Goal: Information Seeking & Learning: Learn about a topic

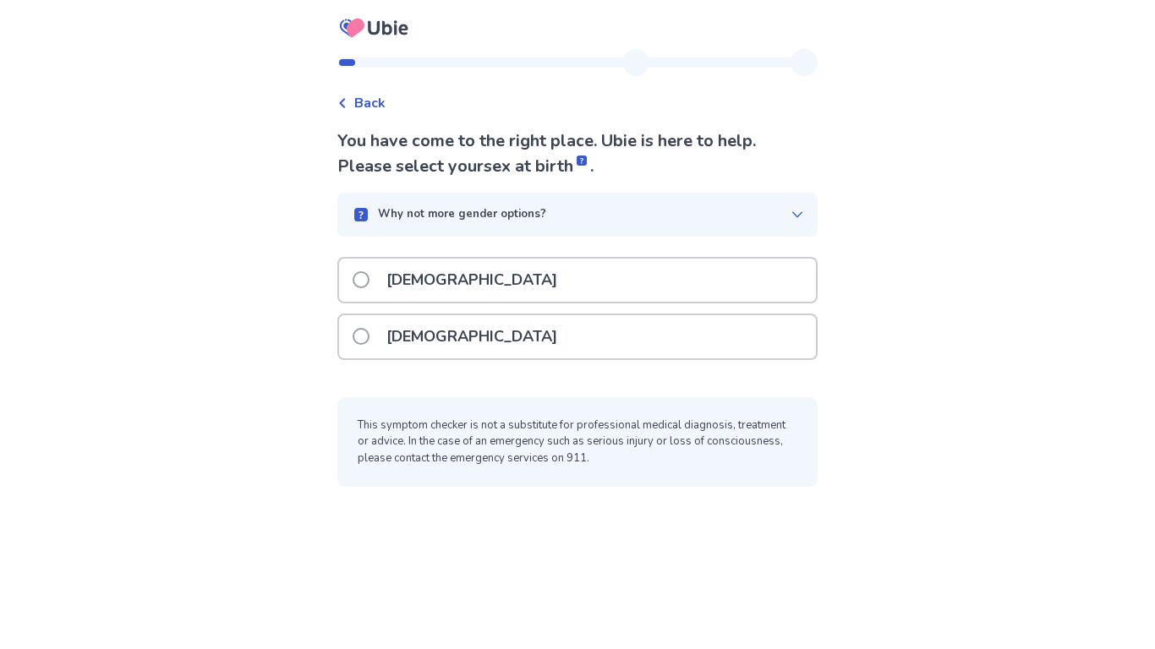
click at [512, 316] on div "[DEMOGRAPHIC_DATA]" at bounding box center [577, 336] width 477 height 43
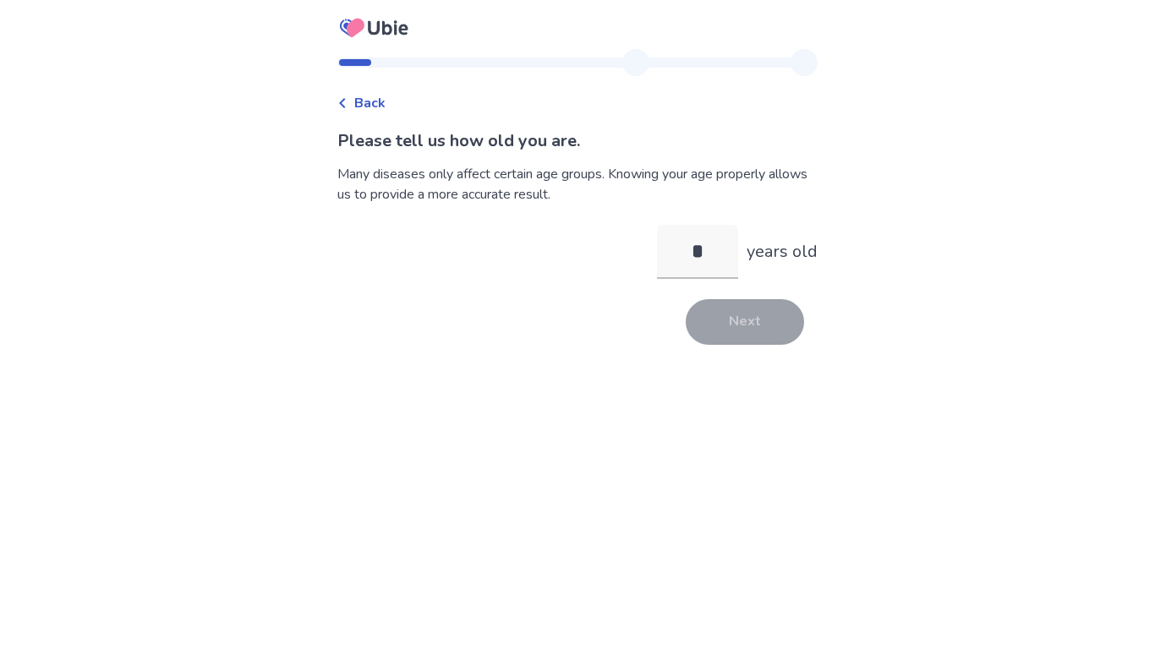
type input "**"
click at [731, 337] on button "Next" at bounding box center [745, 322] width 118 height 46
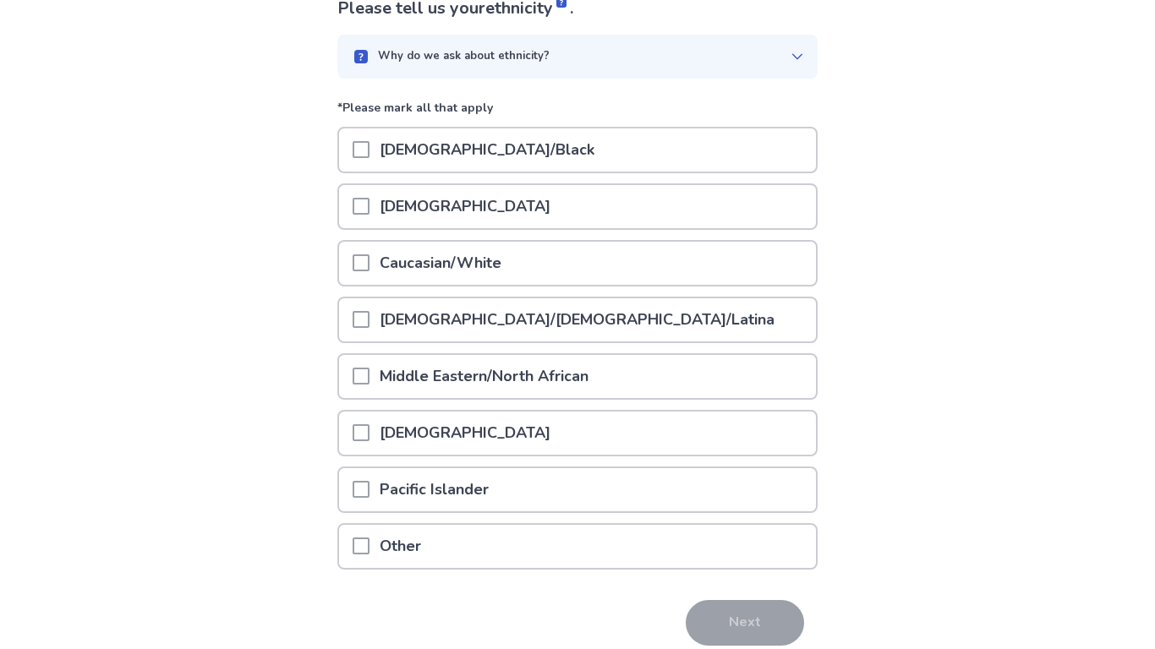
scroll to position [162, 0]
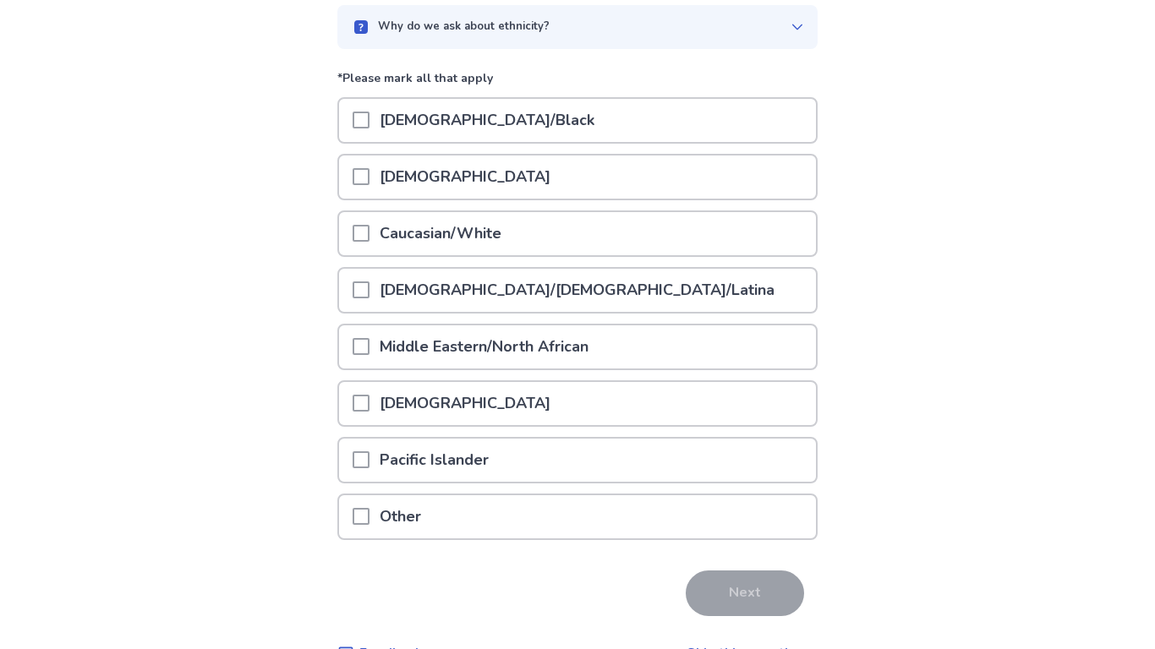
click at [693, 279] on div "[DEMOGRAPHIC_DATA]/[DEMOGRAPHIC_DATA]/Latina" at bounding box center [577, 290] width 477 height 43
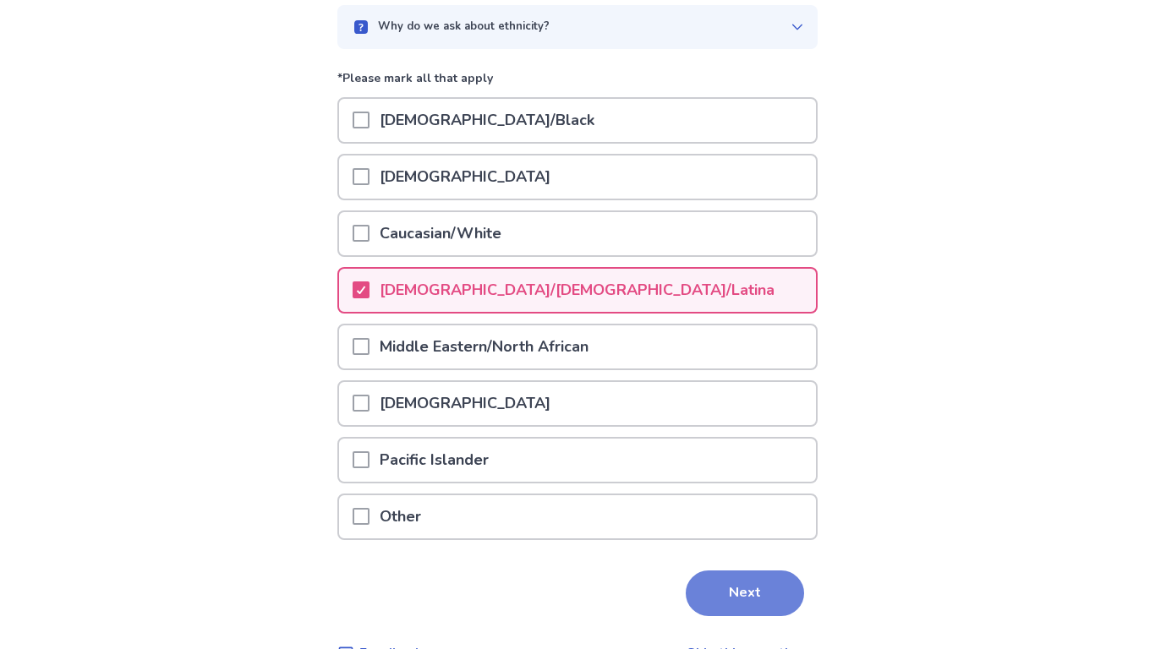
click at [715, 575] on button "Next" at bounding box center [745, 594] width 118 height 46
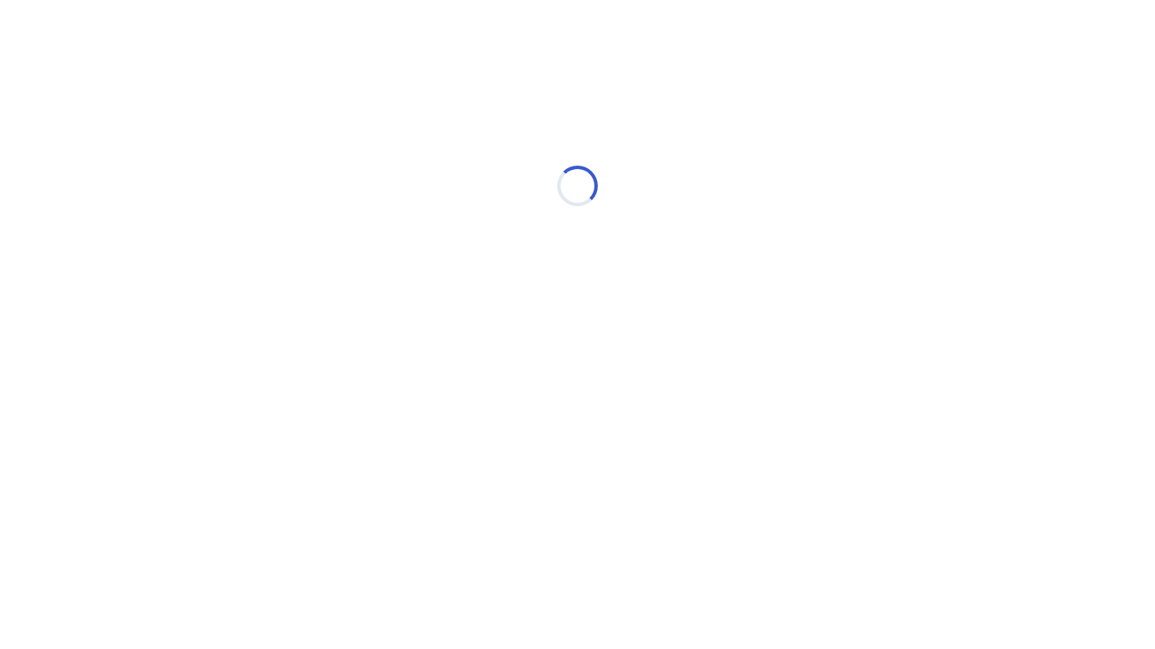
scroll to position [0, 0]
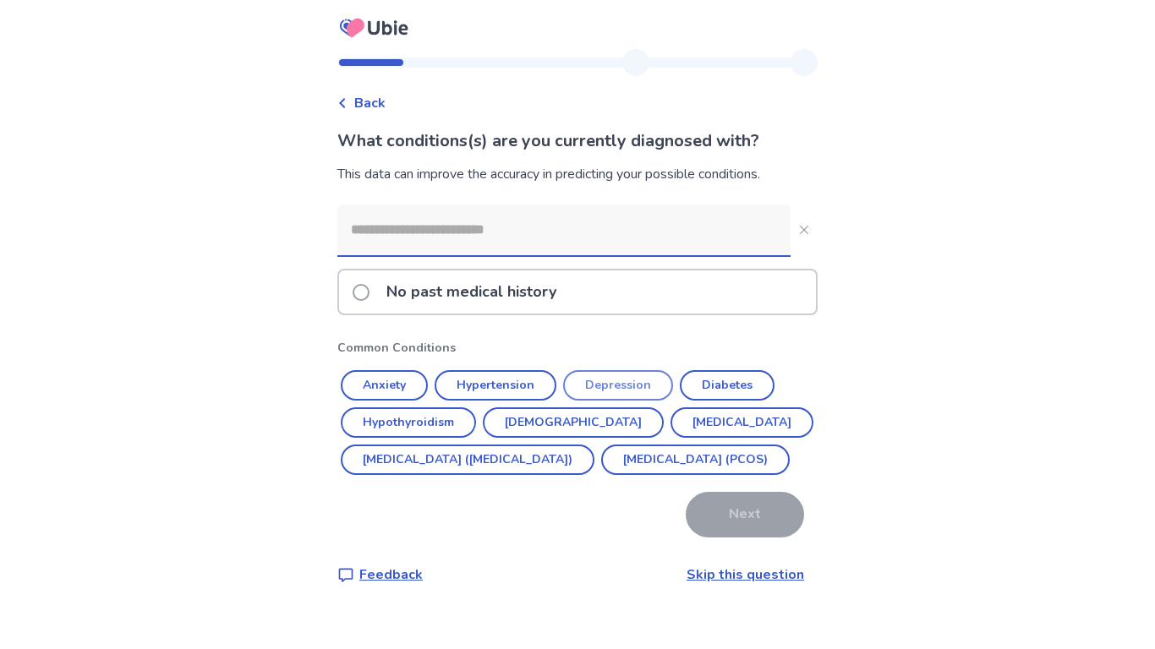
click at [631, 380] on button "Depression" at bounding box center [618, 385] width 110 height 30
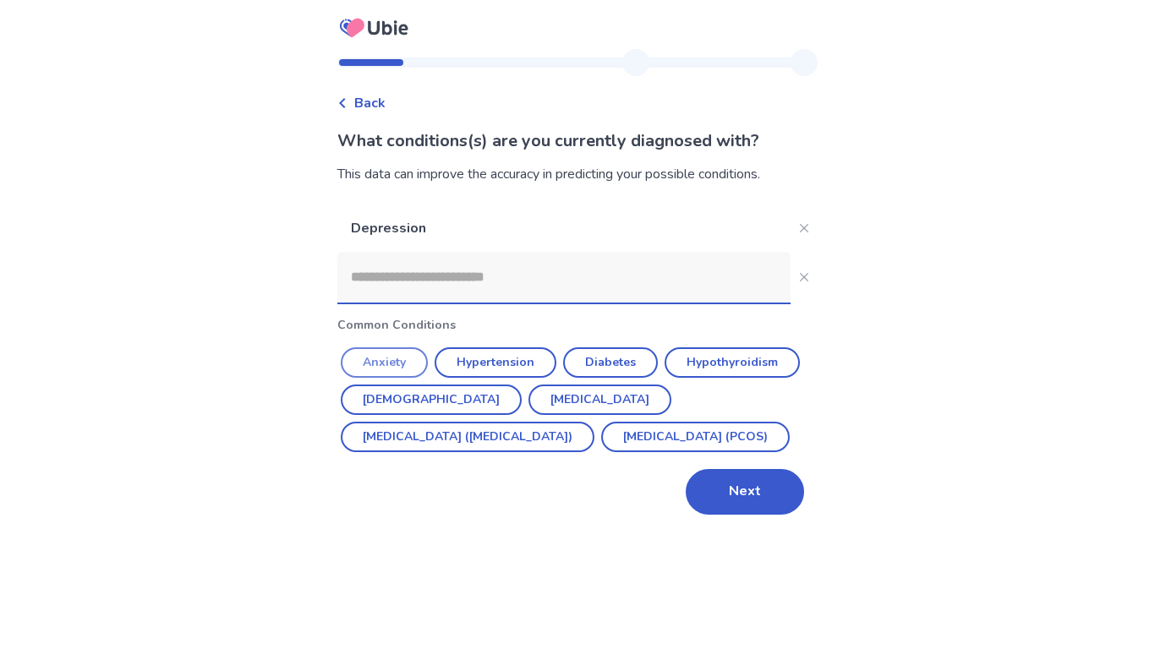
click at [371, 348] on button "Anxiety" at bounding box center [384, 363] width 87 height 30
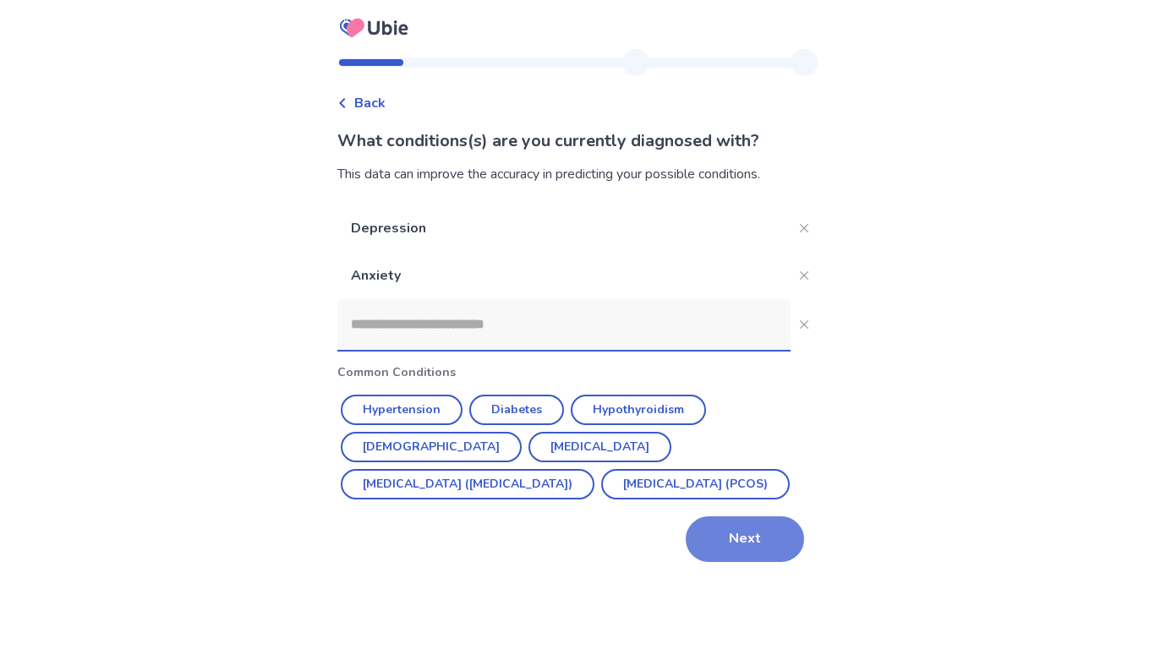
click at [779, 533] on button "Next" at bounding box center [745, 540] width 118 height 46
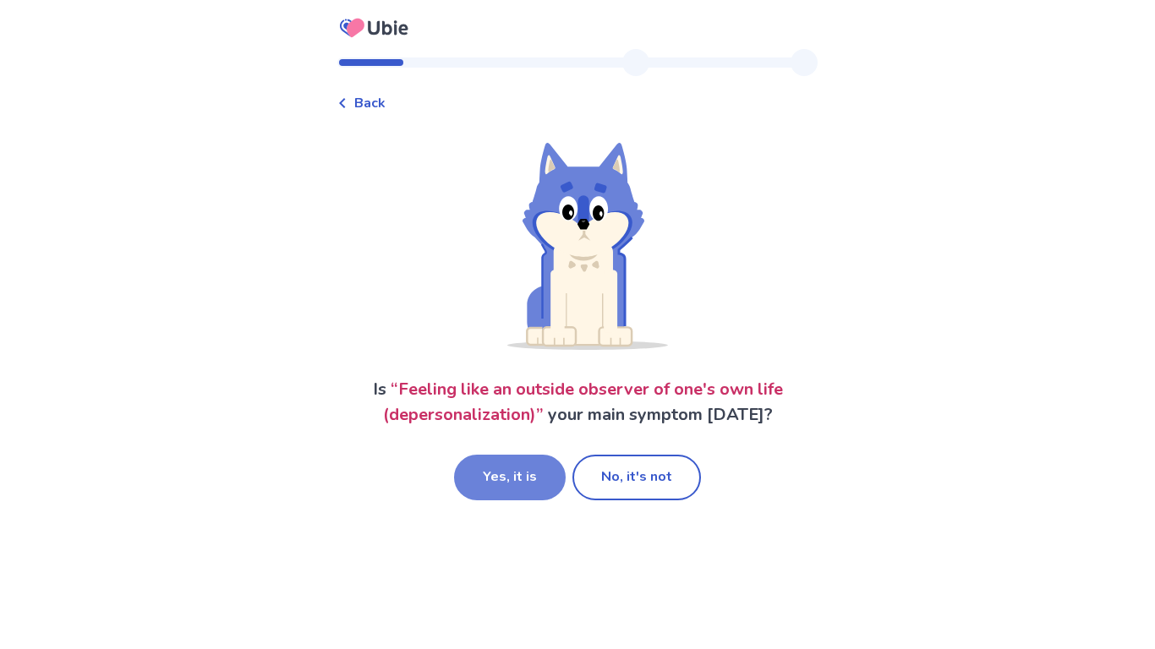
click at [517, 479] on button "Yes, it is" at bounding box center [510, 478] width 112 height 46
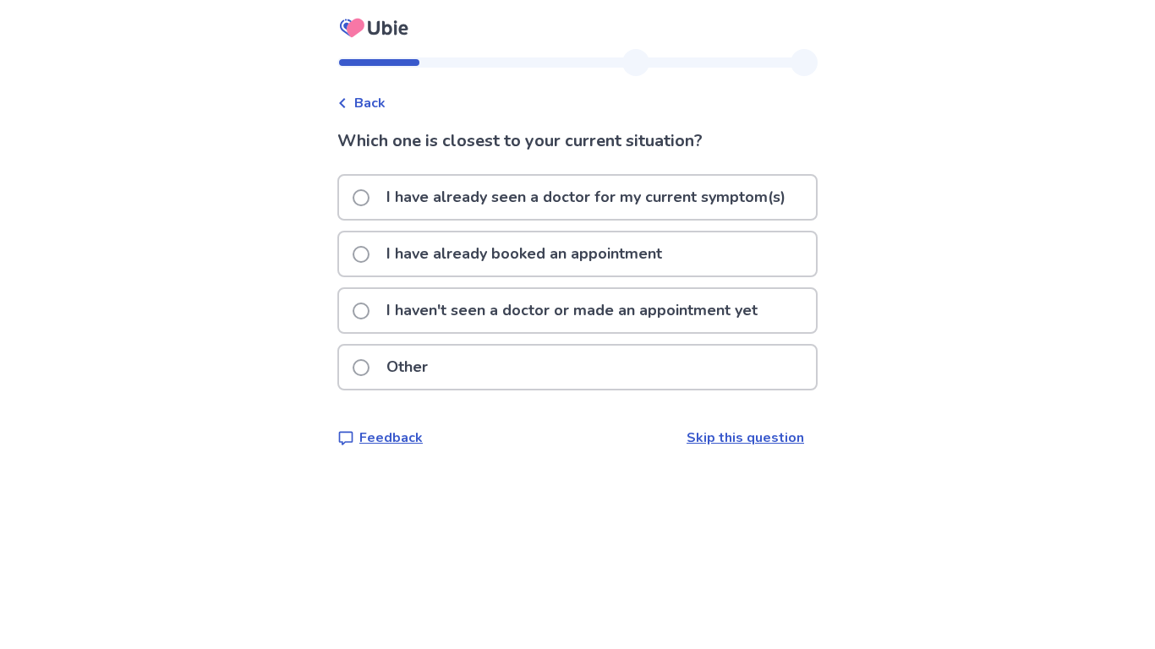
click at [675, 307] on p "I haven't seen a doctor or made an appointment yet" at bounding box center [572, 310] width 392 height 43
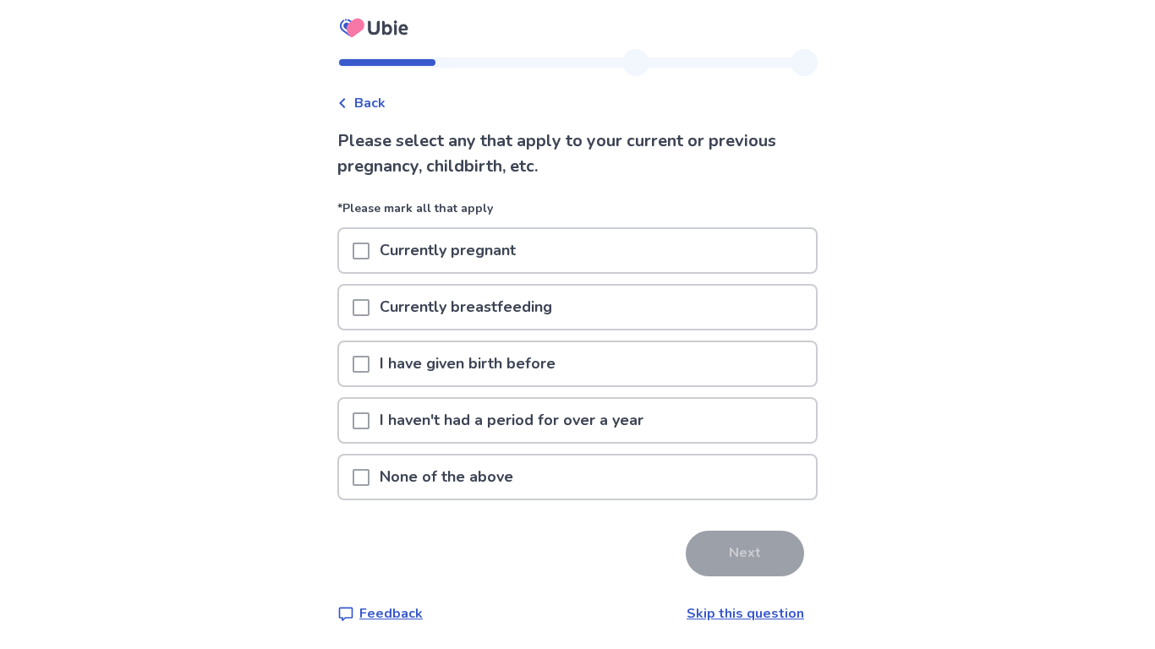
click at [437, 353] on p "I have given birth before" at bounding box center [468, 363] width 196 height 43
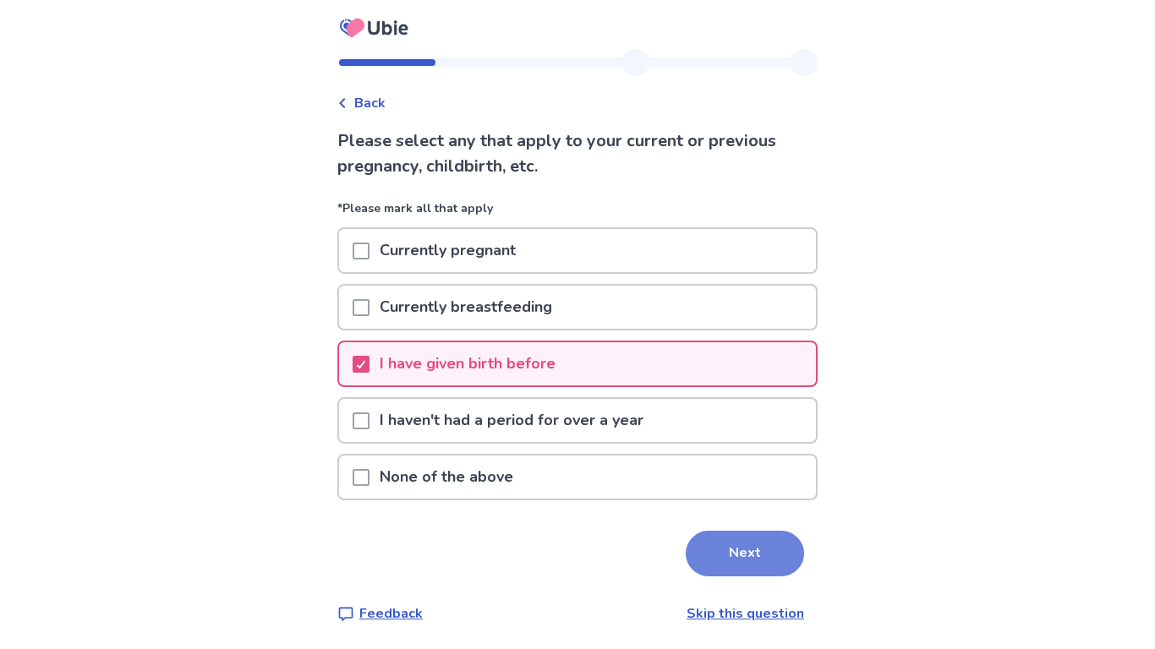
click at [724, 552] on button "Next" at bounding box center [745, 554] width 118 height 46
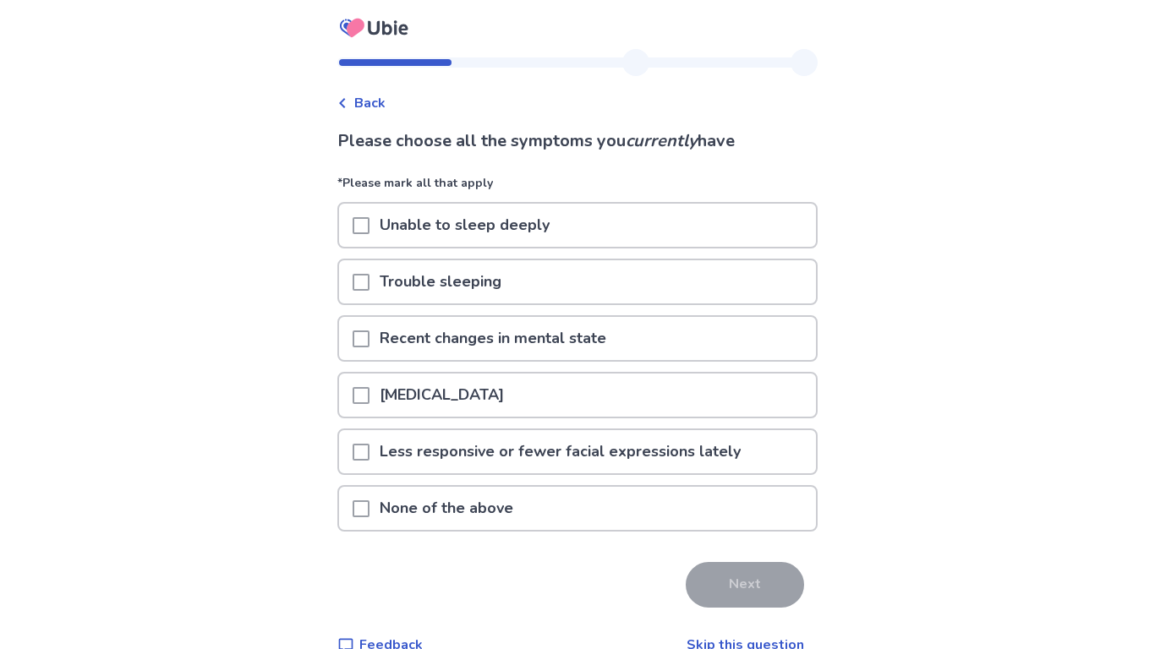
click at [594, 334] on p "Recent changes in mental state" at bounding box center [493, 338] width 247 height 43
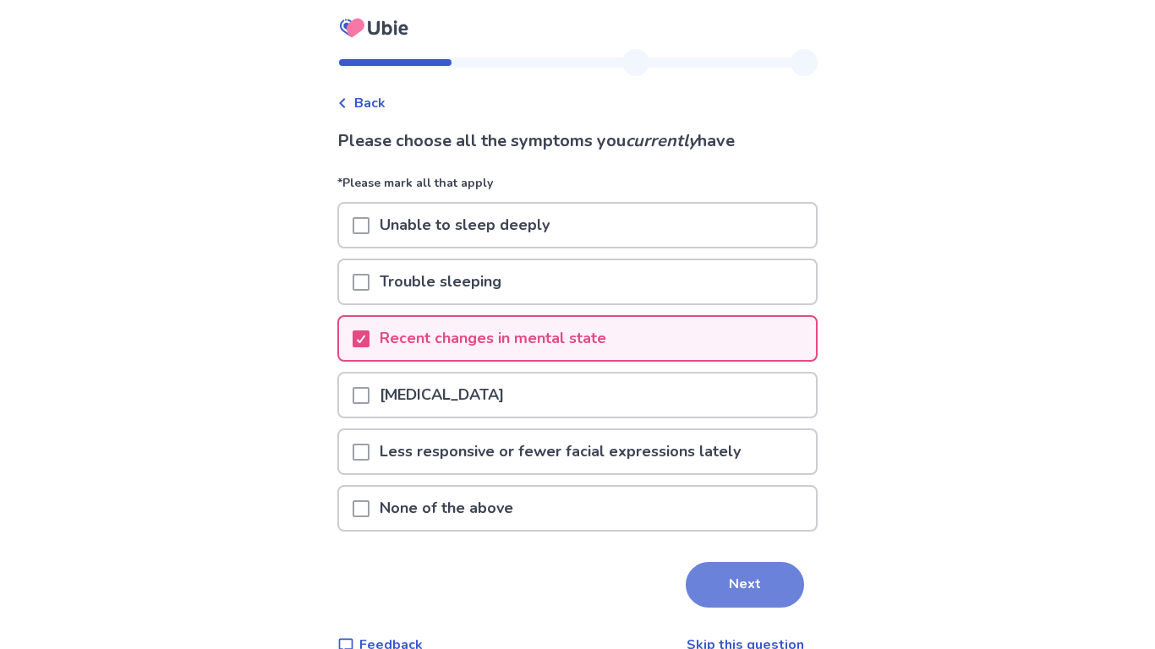
click at [731, 575] on button "Next" at bounding box center [745, 585] width 118 height 46
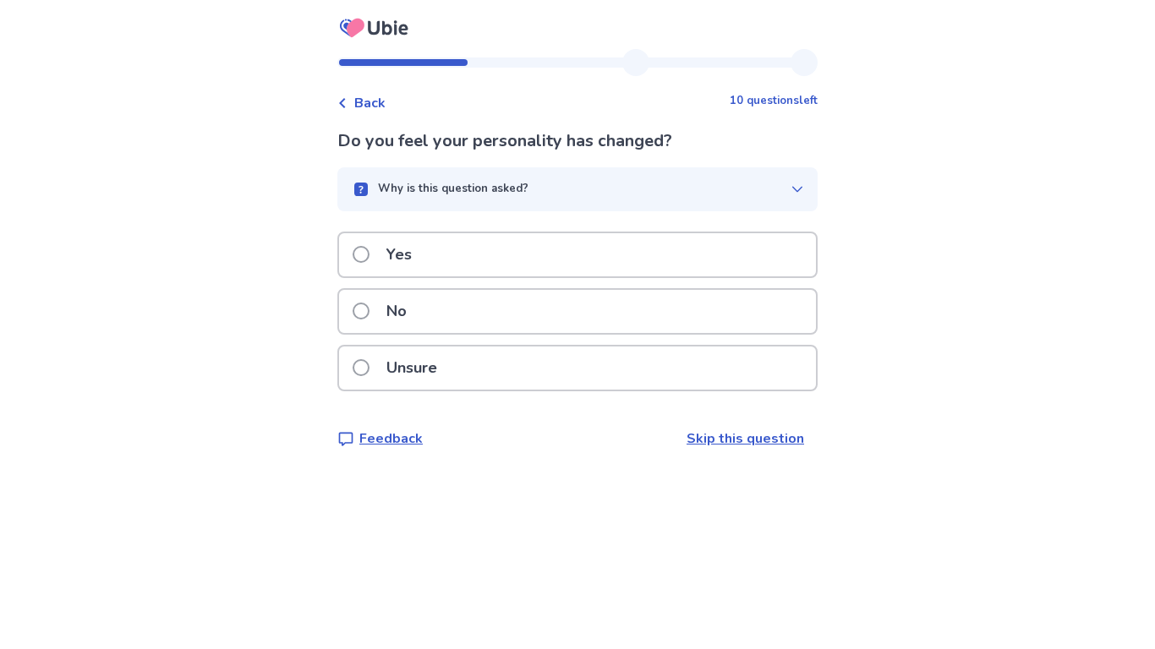
click at [622, 240] on div "Yes" at bounding box center [577, 254] width 477 height 43
click at [491, 355] on div "Unsure" at bounding box center [577, 368] width 477 height 43
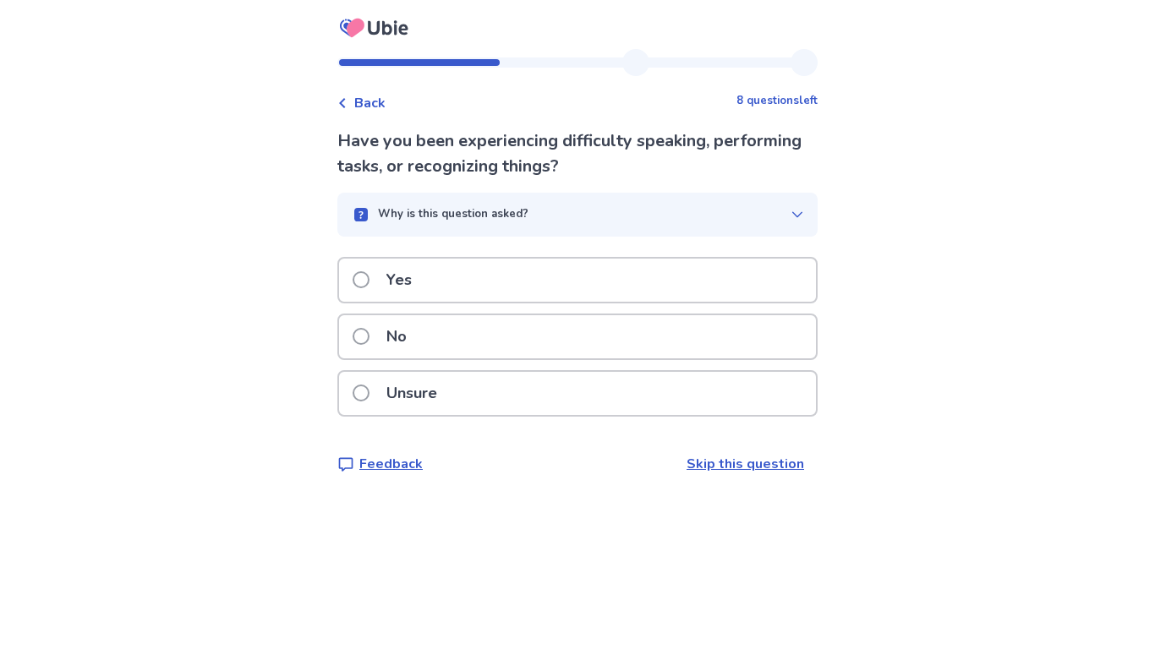
click at [490, 326] on div "No" at bounding box center [577, 336] width 477 height 43
click at [512, 337] on div "No" at bounding box center [577, 336] width 477 height 43
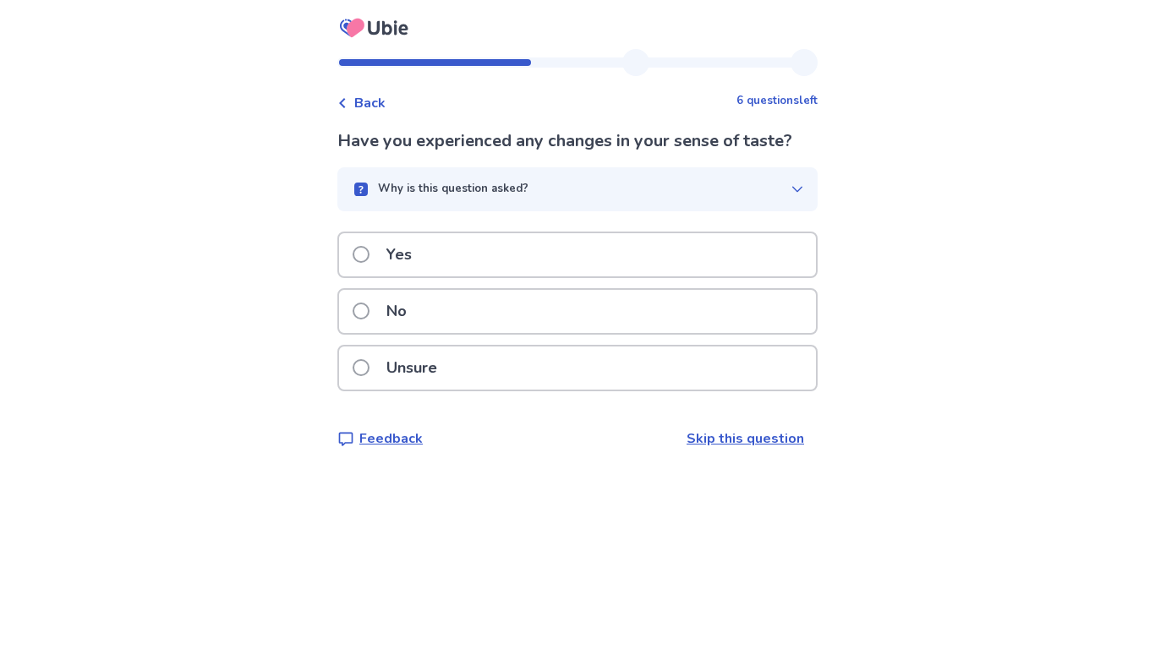
click at [514, 299] on div "No" at bounding box center [577, 311] width 477 height 43
click at [485, 243] on div "Yes" at bounding box center [577, 254] width 477 height 43
click at [466, 304] on div "No" at bounding box center [577, 311] width 477 height 43
click at [488, 234] on div "Yes" at bounding box center [577, 254] width 477 height 43
click at [478, 269] on div "Yes" at bounding box center [577, 254] width 477 height 43
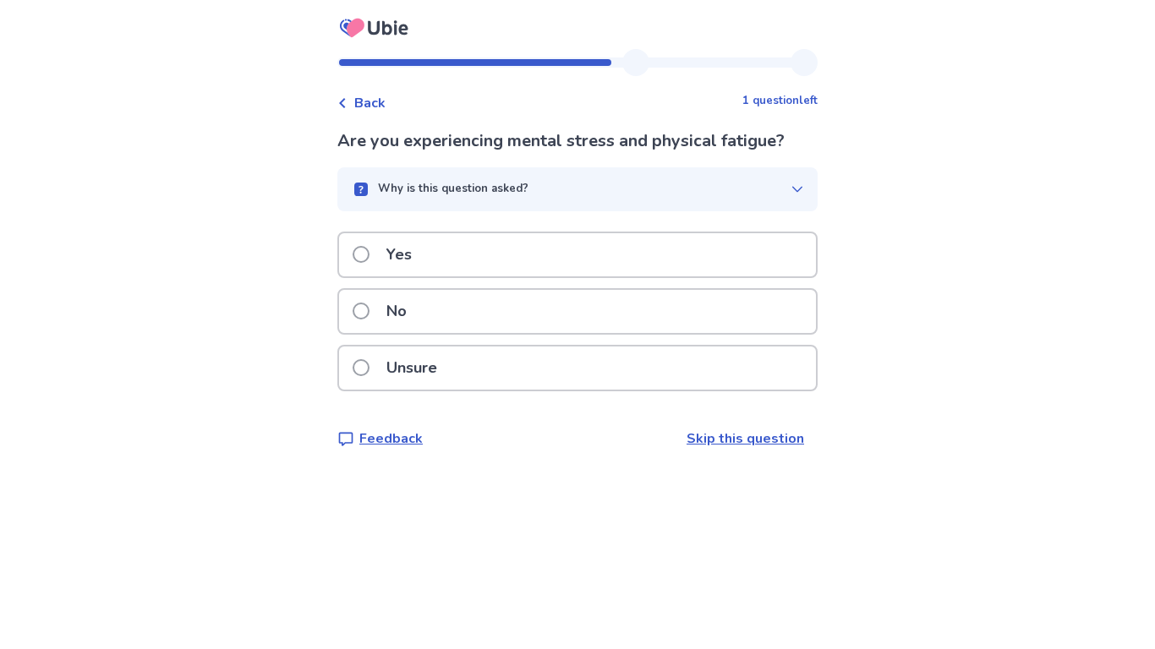
click at [478, 269] on div "Yes" at bounding box center [577, 254] width 477 height 43
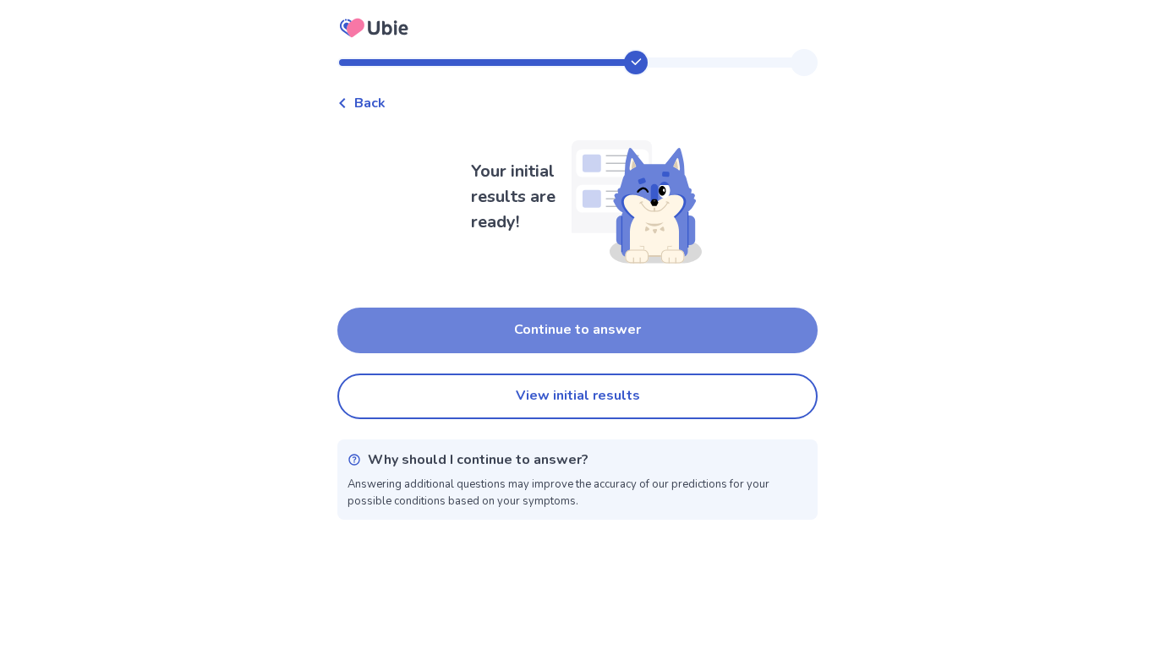
click at [490, 321] on button "Continue to answer" at bounding box center [577, 331] width 480 height 46
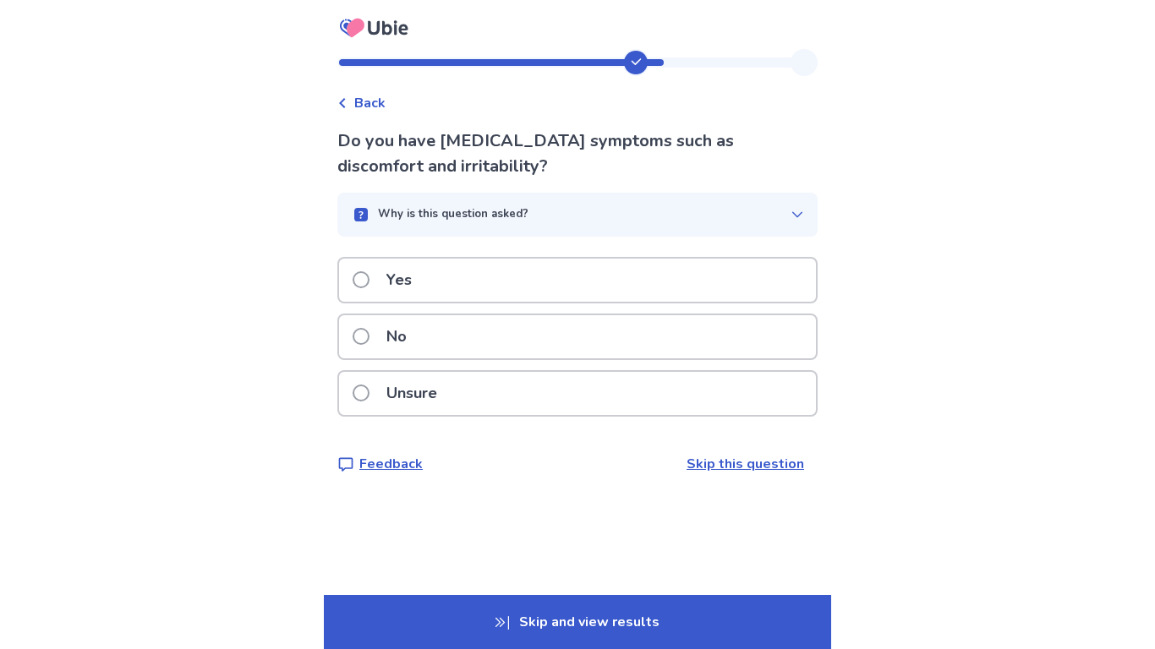
click at [490, 259] on div "Yes" at bounding box center [577, 280] width 477 height 43
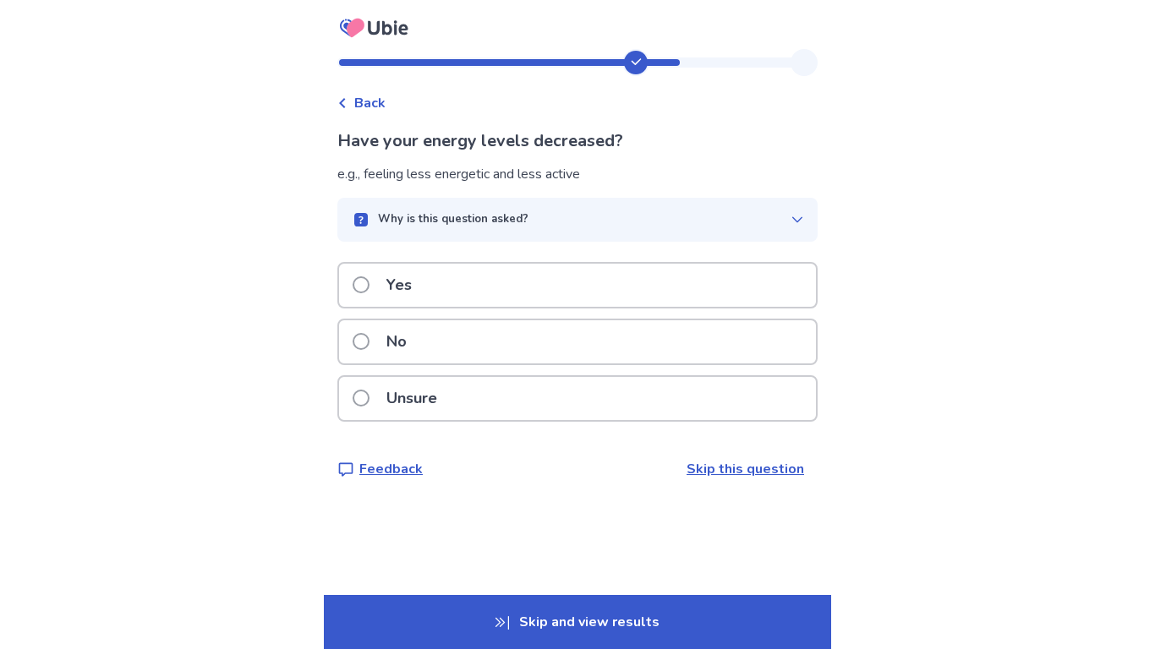
click at [483, 268] on div "Yes" at bounding box center [577, 285] width 477 height 43
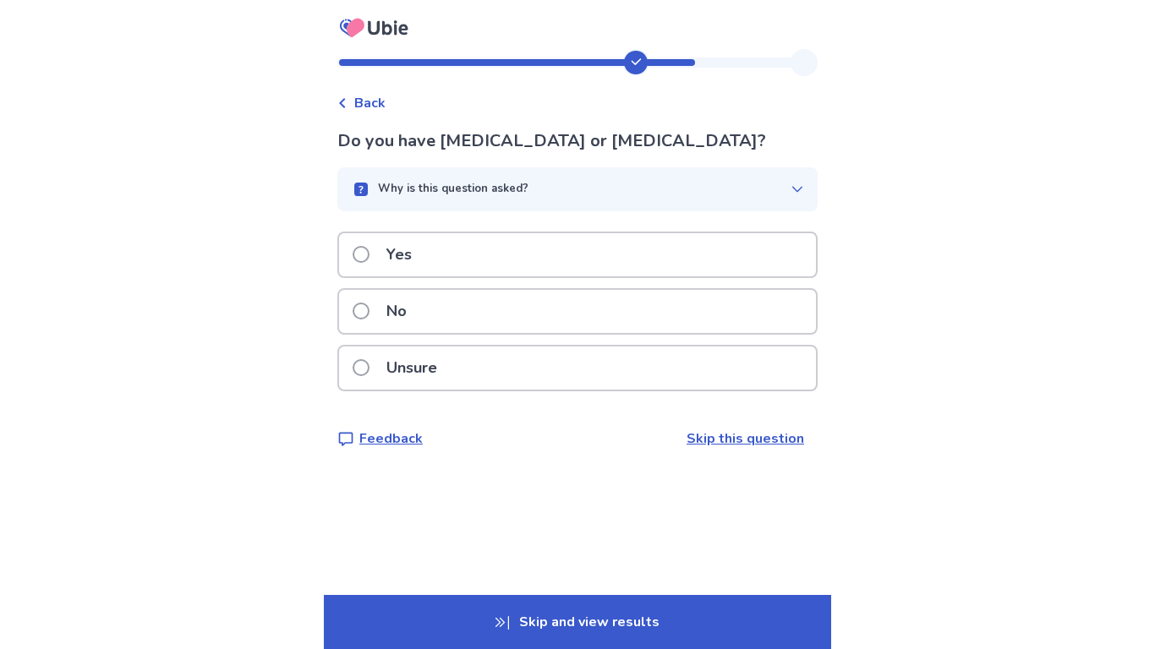
click at [466, 306] on div "No" at bounding box center [577, 311] width 477 height 43
click at [462, 272] on div "Yes" at bounding box center [577, 254] width 477 height 43
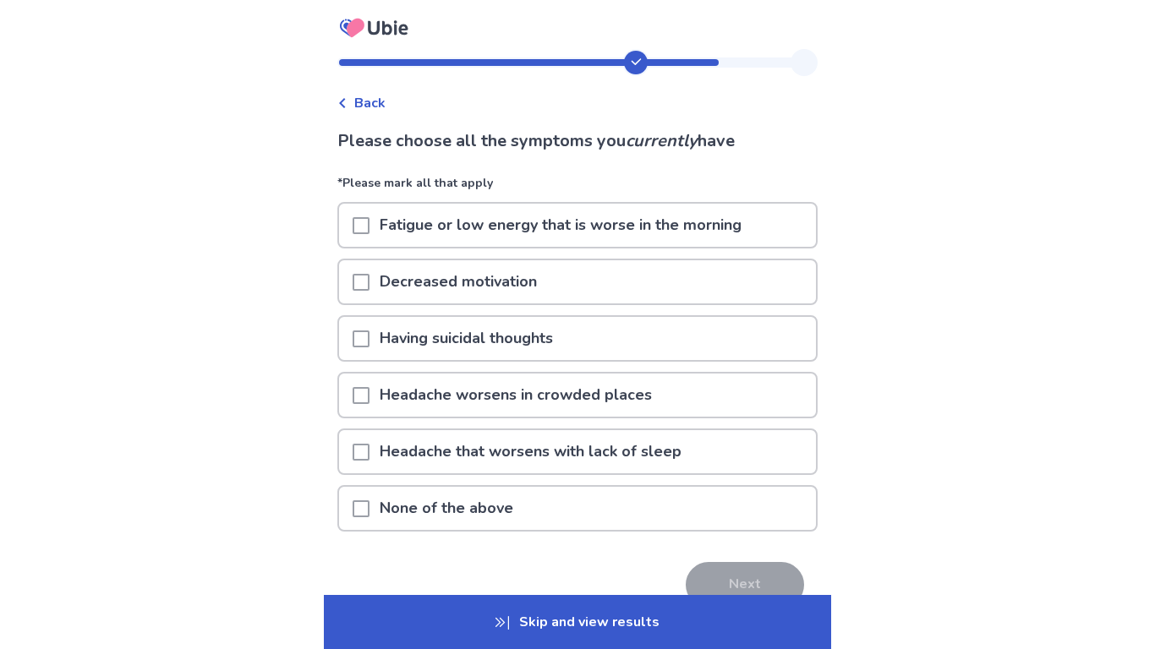
click at [609, 276] on div "Decreased motivation" at bounding box center [577, 281] width 477 height 43
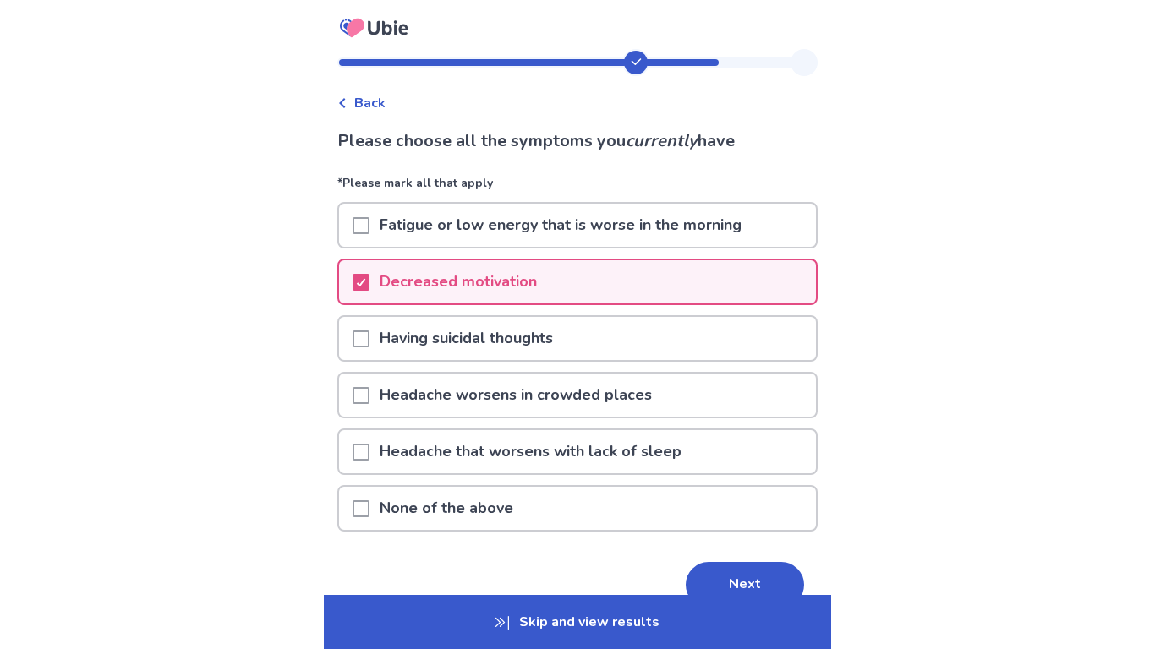
click at [667, 222] on p "Fatigue or low energy that is worse in the morning" at bounding box center [561, 225] width 382 height 43
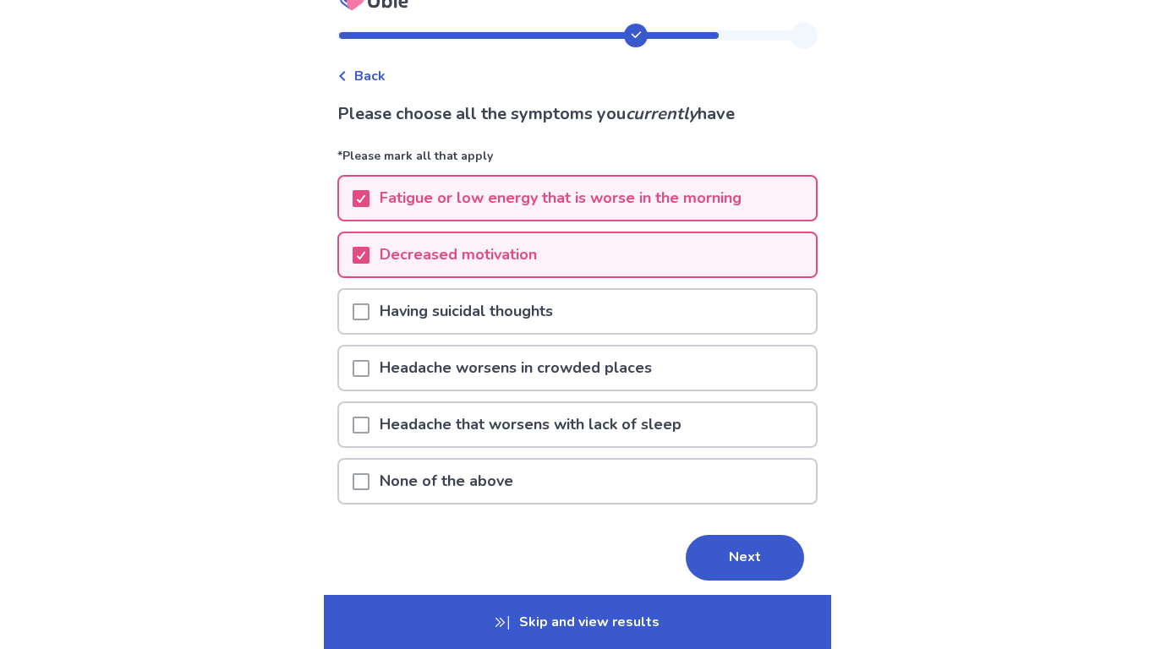
scroll to position [29, 0]
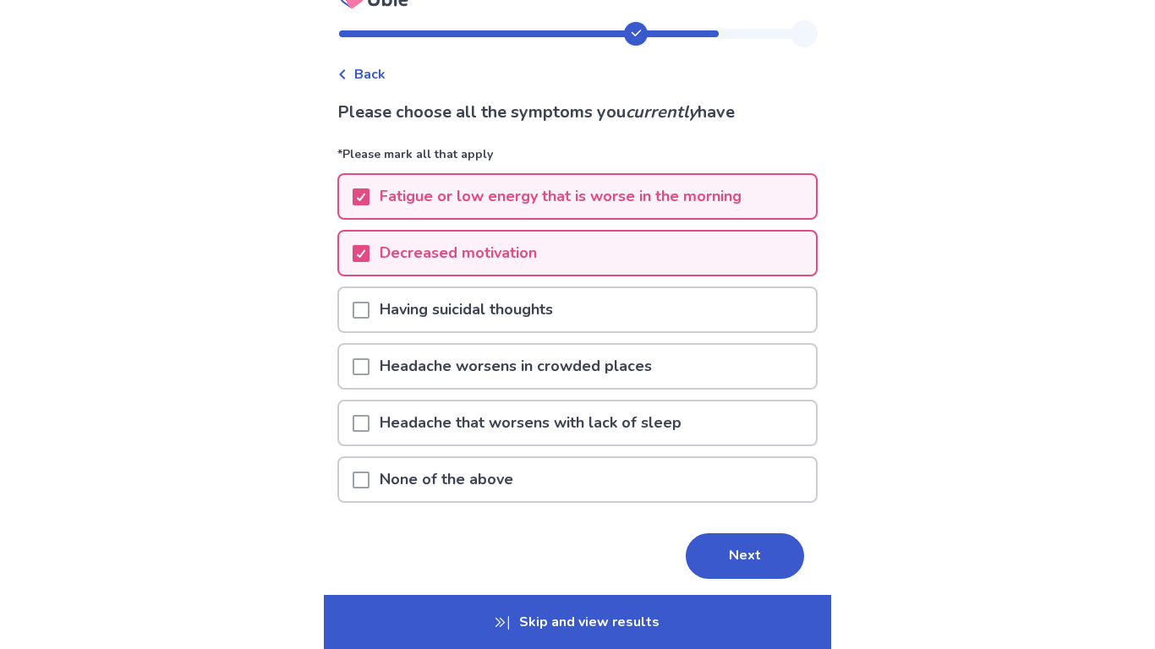
click at [674, 182] on p "Fatigue or low energy that is worse in the morning" at bounding box center [561, 196] width 382 height 43
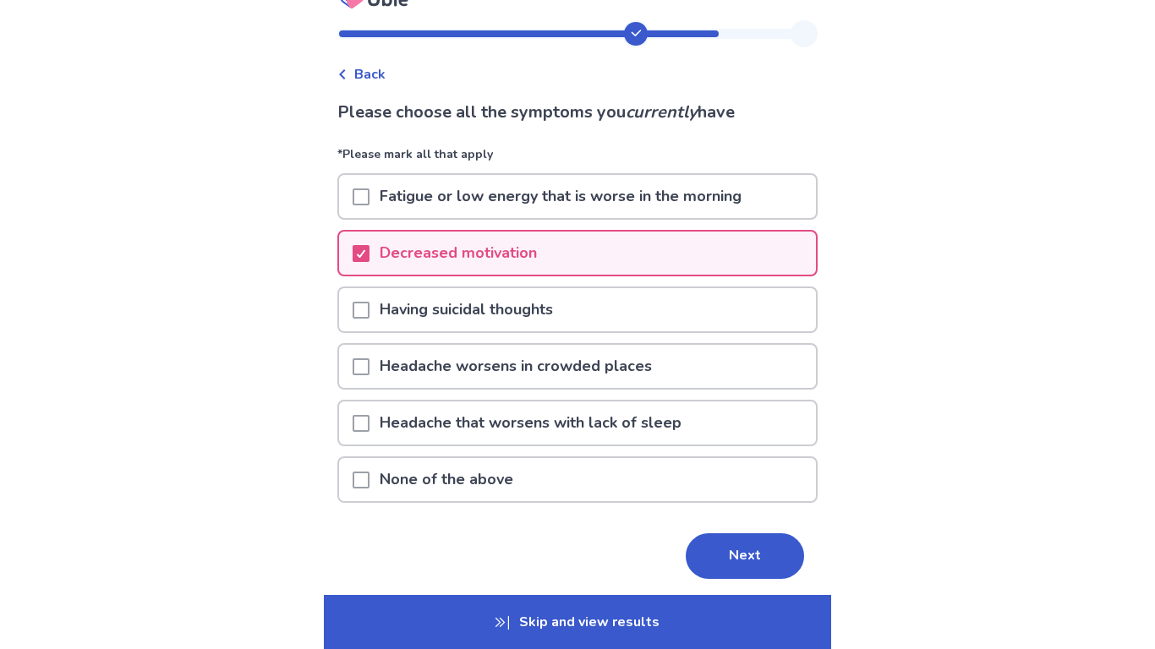
click at [674, 182] on p "Fatigue or low energy that is worse in the morning" at bounding box center [561, 196] width 382 height 43
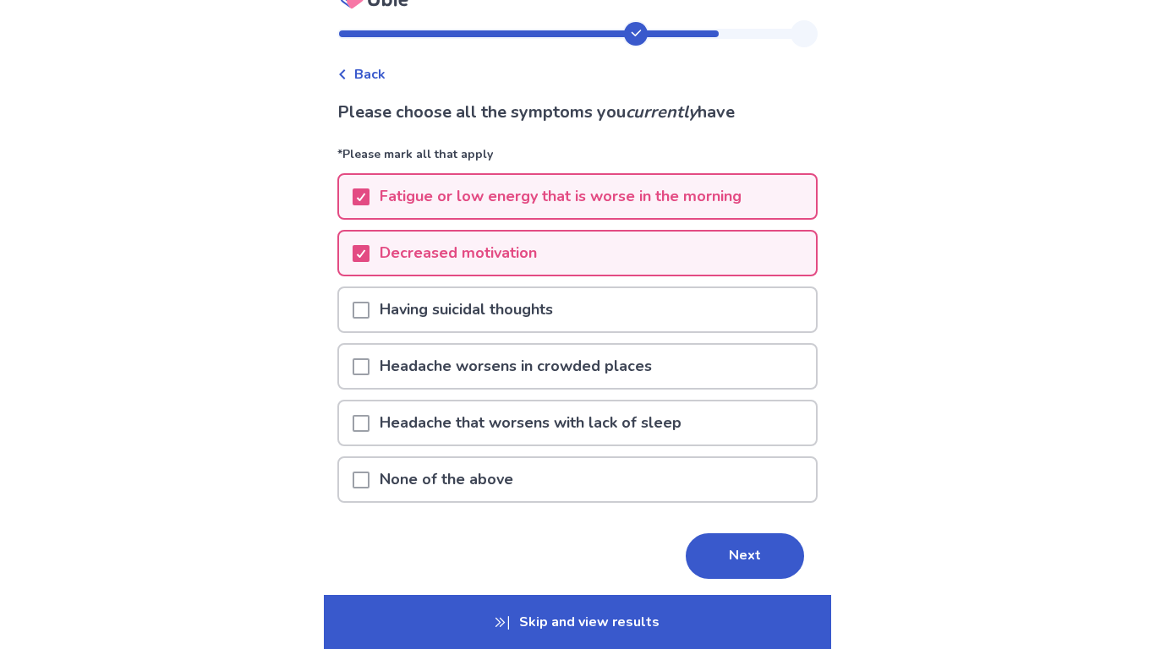
click at [733, 528] on div "Please choose all the symptoms you currently have *Please mark all that apply F…" at bounding box center [577, 363] width 480 height 527
click at [699, 178] on p "Fatigue or low energy that is worse in the morning" at bounding box center [561, 196] width 382 height 43
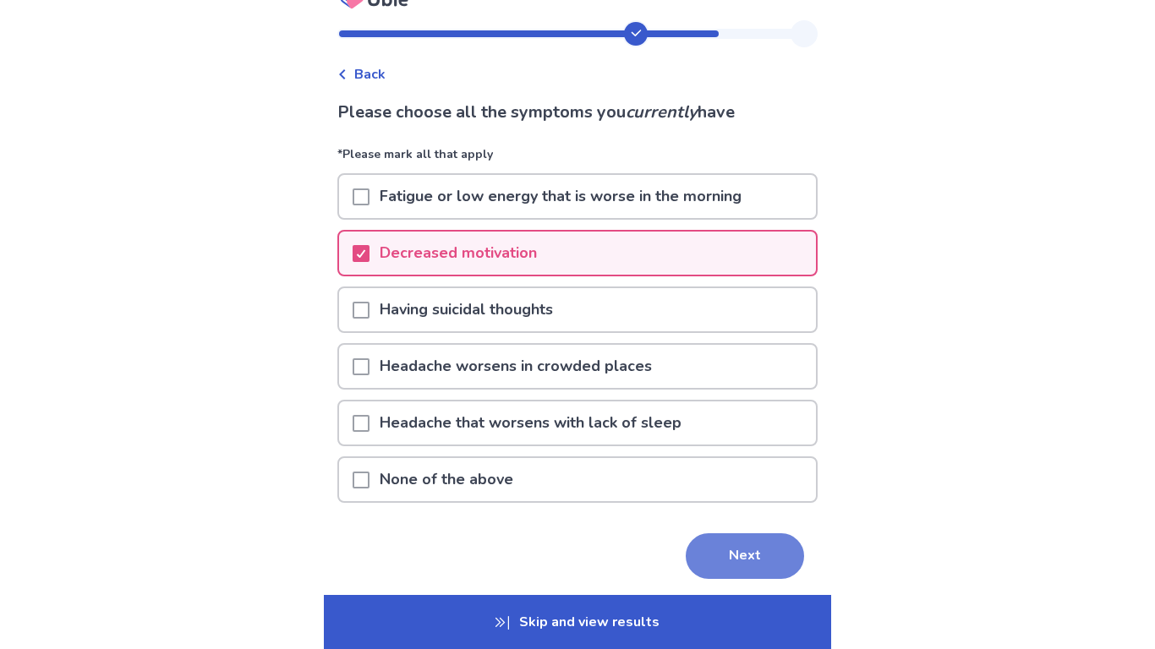
click at [720, 554] on button "Next" at bounding box center [745, 557] width 118 height 46
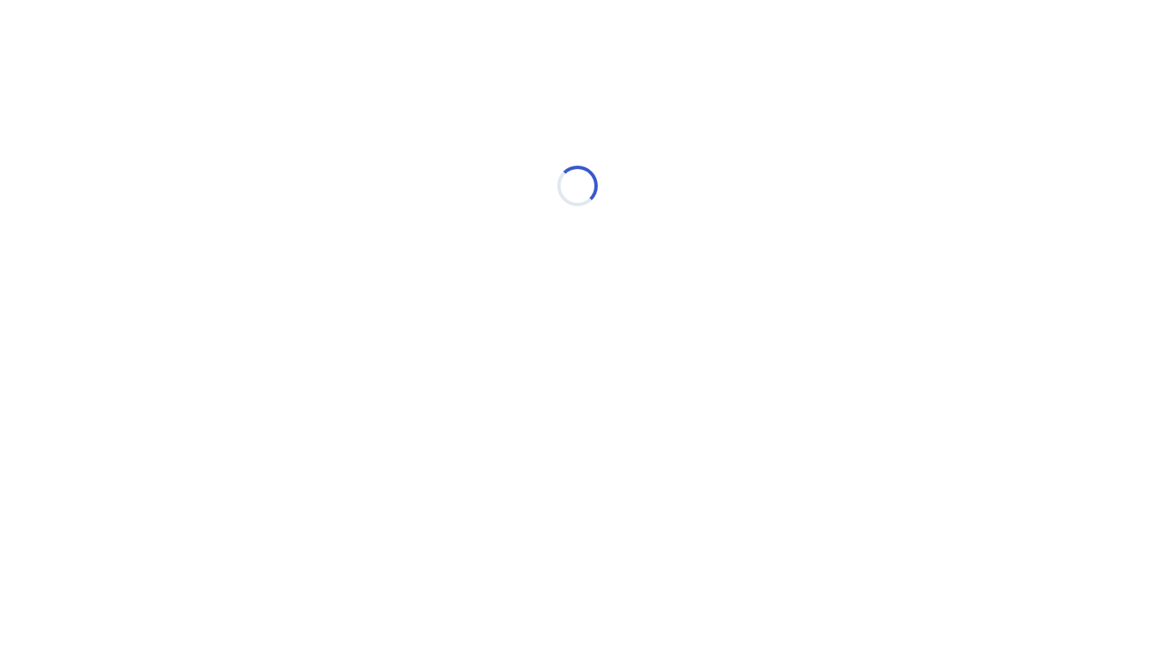
scroll to position [0, 0]
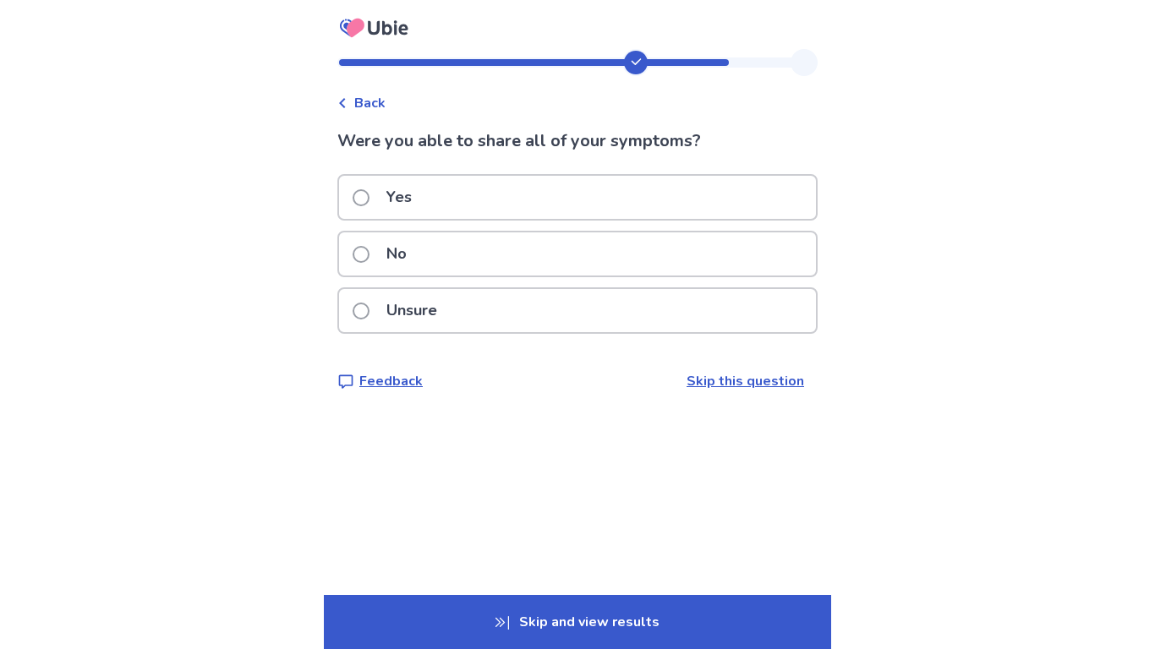
click at [534, 170] on div "Were you able to share all of your symptoms? Yes No Unsure Feedback Skip this q…" at bounding box center [577, 260] width 480 height 263
click at [532, 183] on div "Yes" at bounding box center [577, 197] width 477 height 43
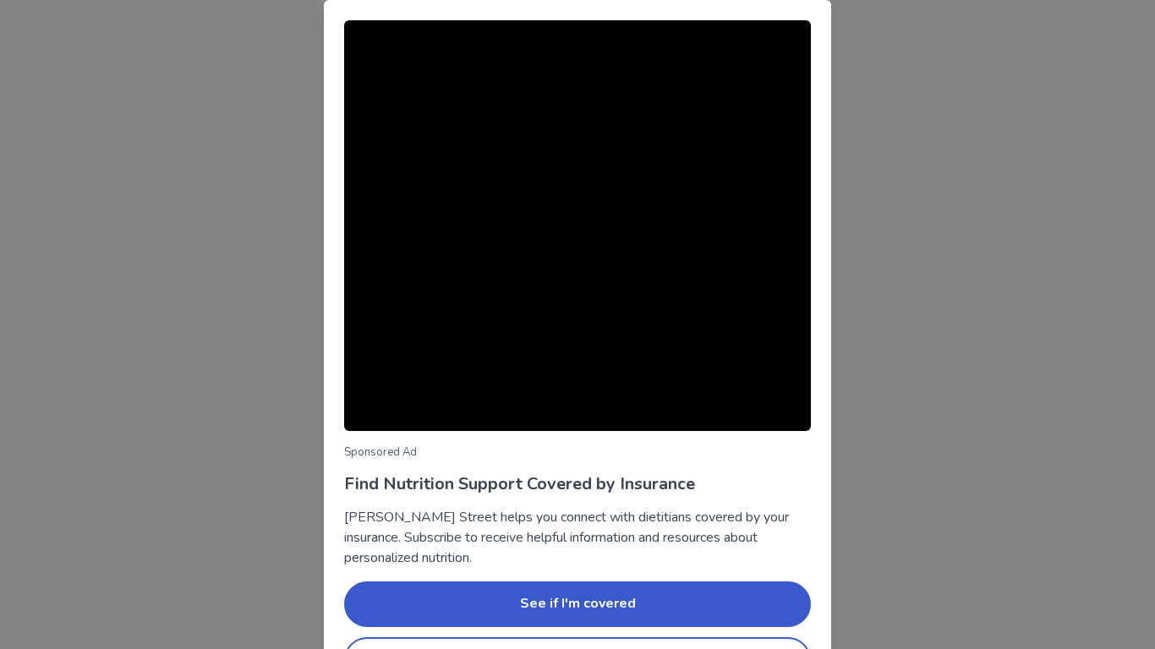
scroll to position [54, 0]
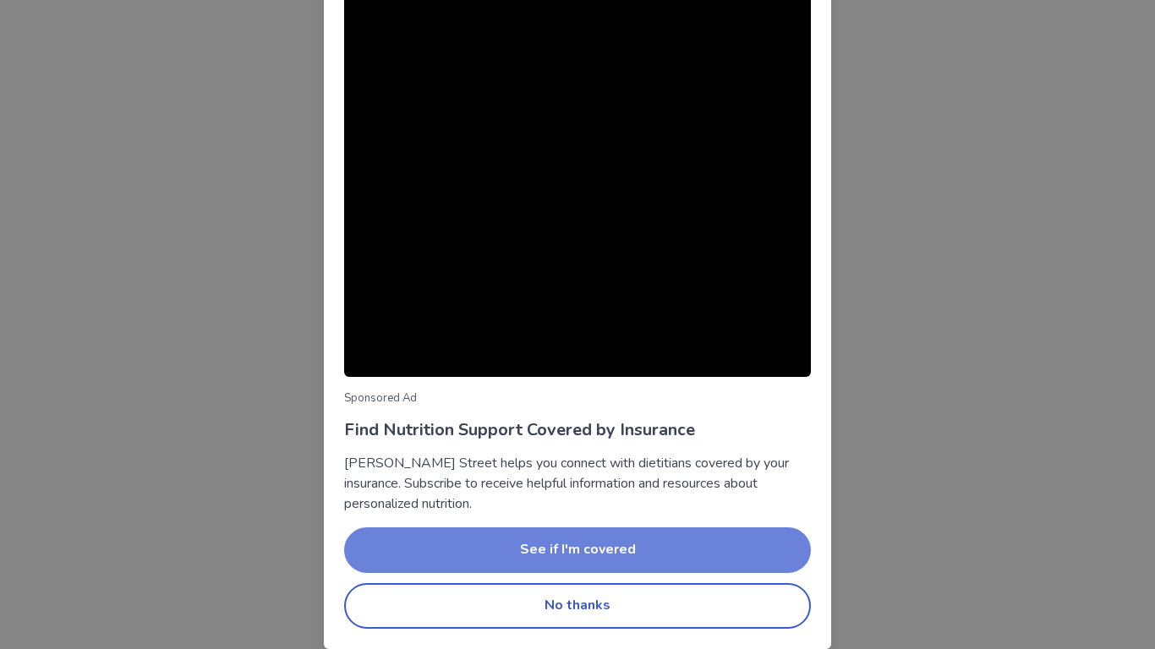
click at [505, 542] on button "See if I'm covered" at bounding box center [577, 551] width 467 height 46
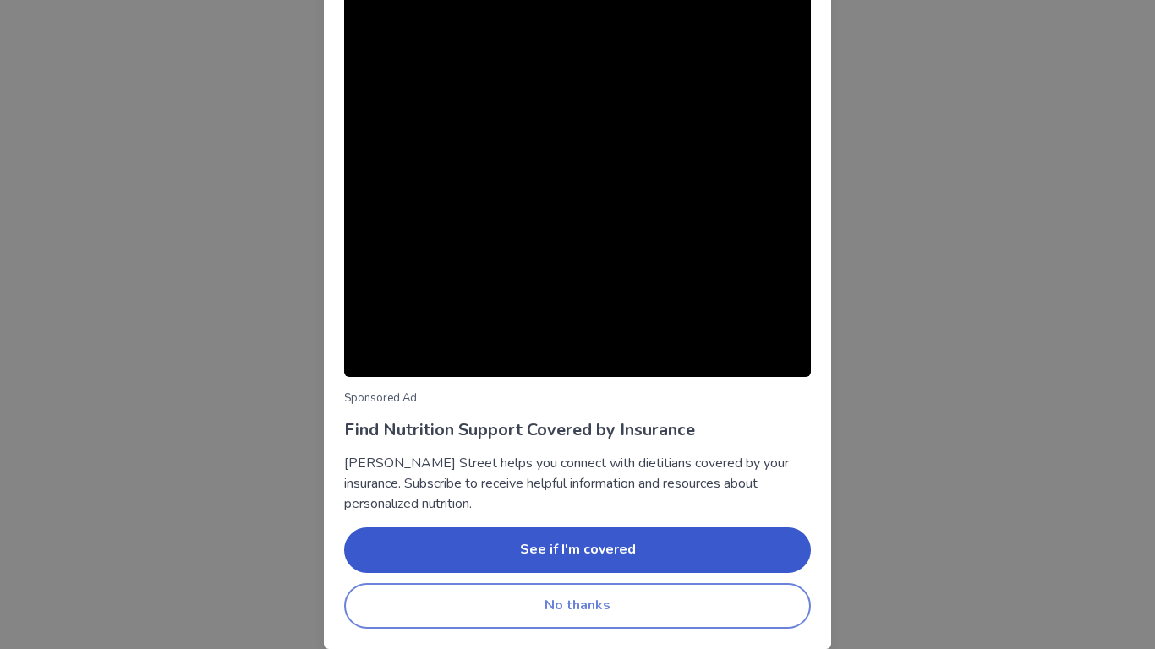
click at [651, 575] on button "No thanks" at bounding box center [577, 606] width 467 height 46
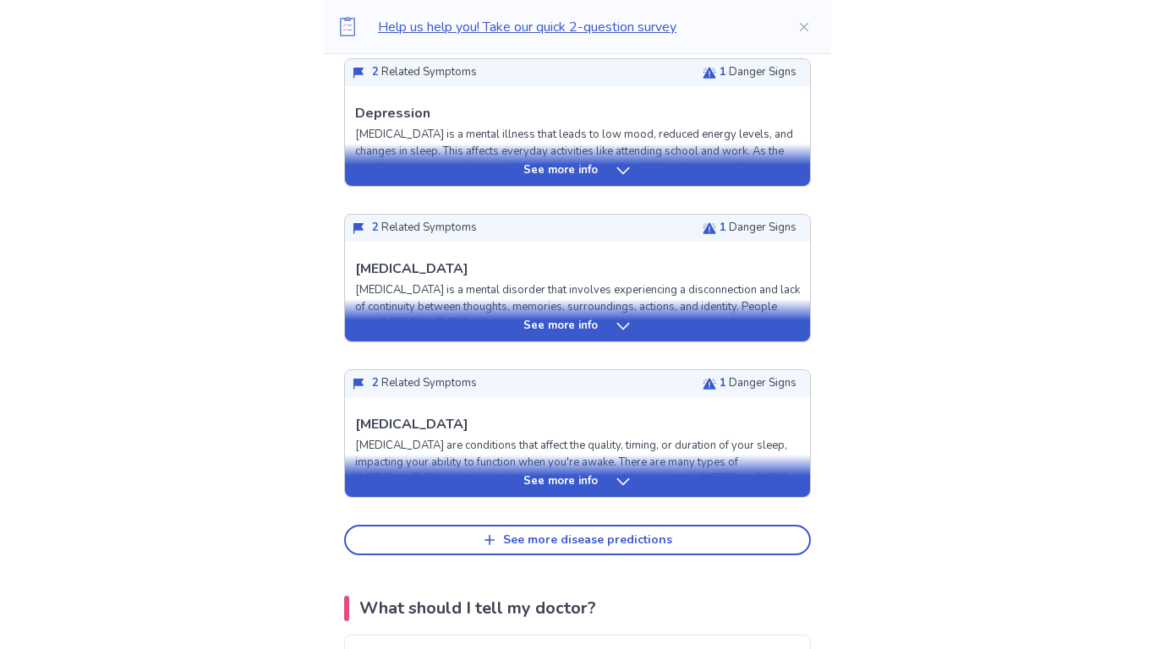
scroll to position [638, 0]
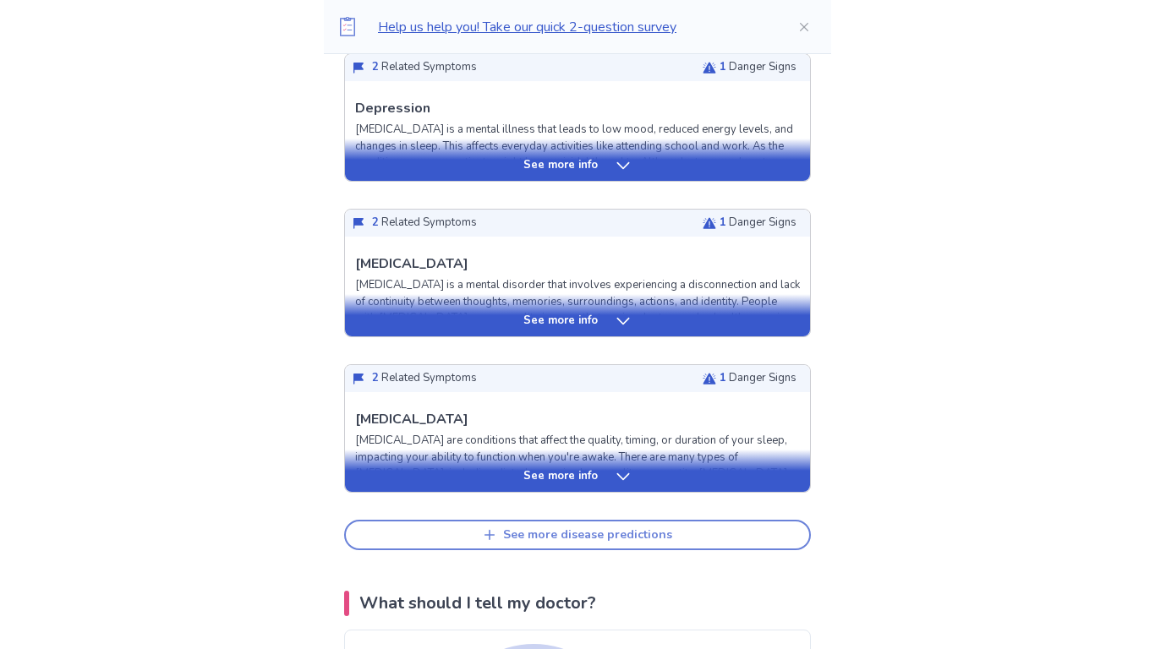
click at [567, 528] on div "See more disease predictions" at bounding box center [587, 535] width 169 height 14
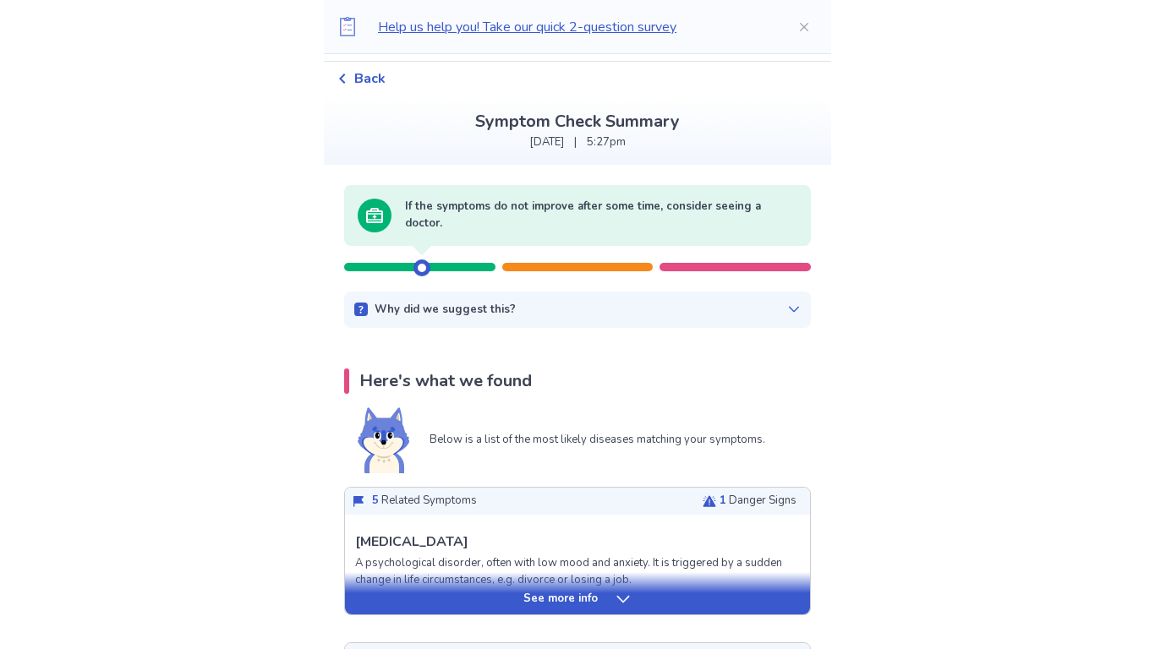
scroll to position [0, 0]
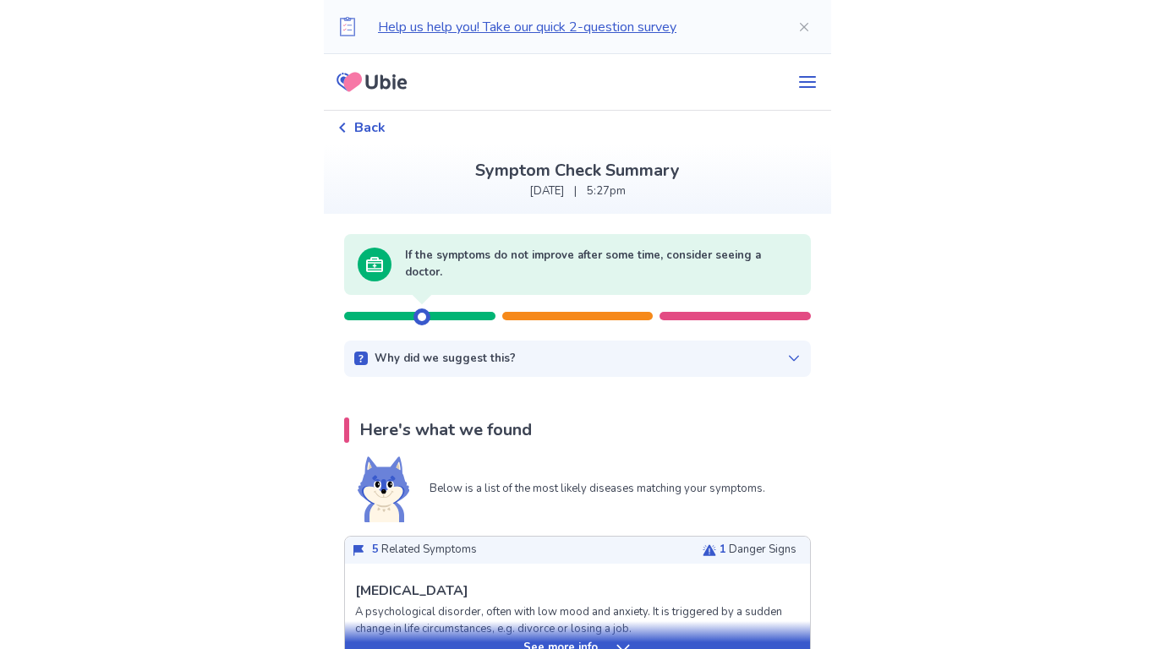
click at [713, 312] on div at bounding box center [735, 316] width 151 height 8
click at [687, 339] on div "If the symptoms do not improve after some time, consider seeing a doctor. Why d…" at bounding box center [577, 306] width 507 height 144
click at [787, 353] on icon at bounding box center [794, 359] width 14 height 14
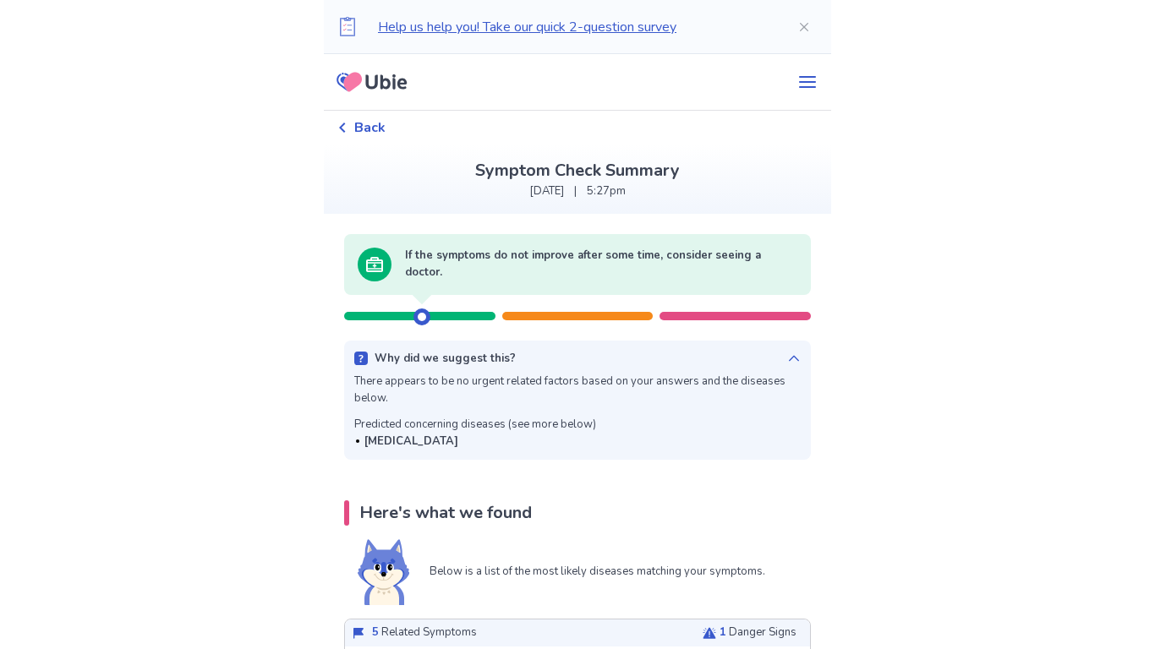
click at [787, 353] on icon at bounding box center [794, 359] width 14 height 14
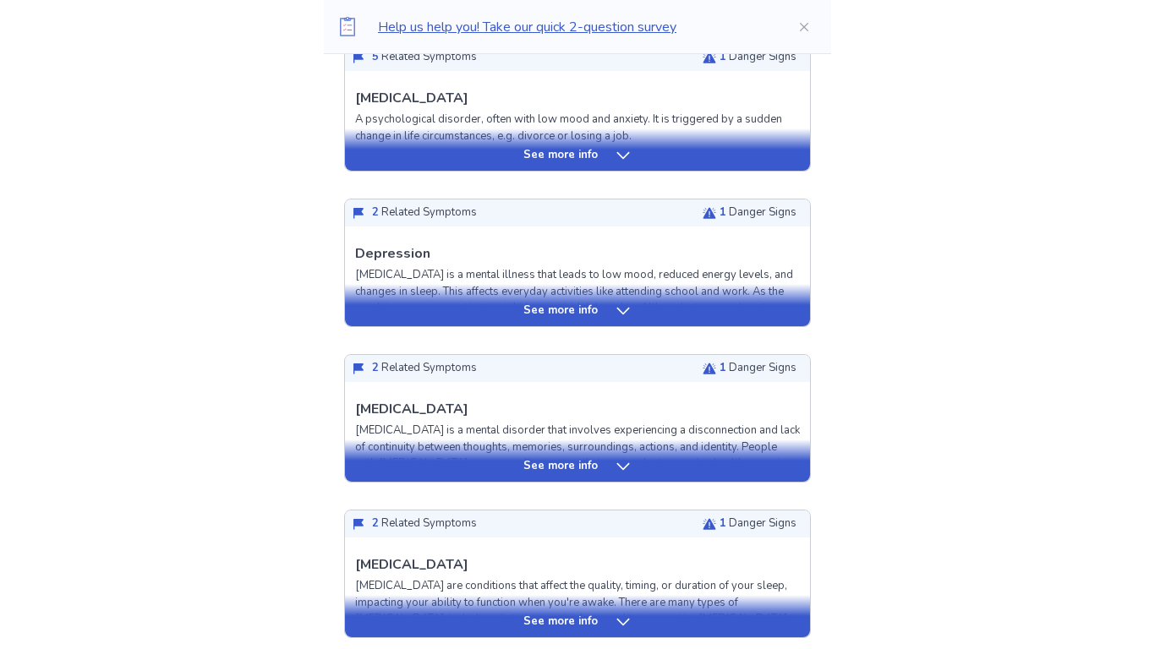
scroll to position [494, 0]
click at [578, 450] on div "See more info" at bounding box center [577, 460] width 465 height 42
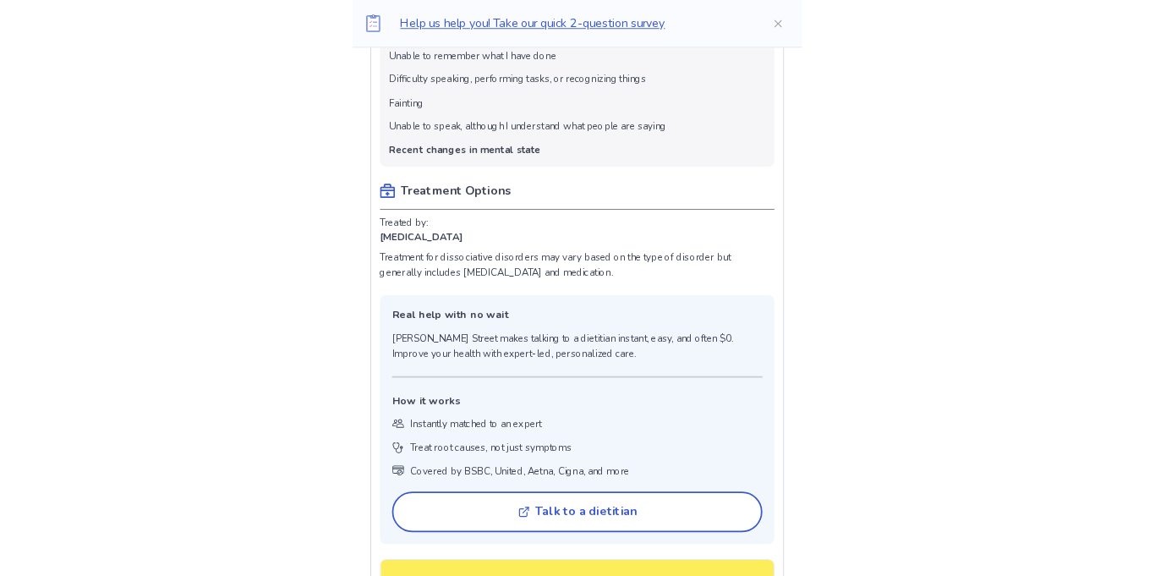
scroll to position [1283, 0]
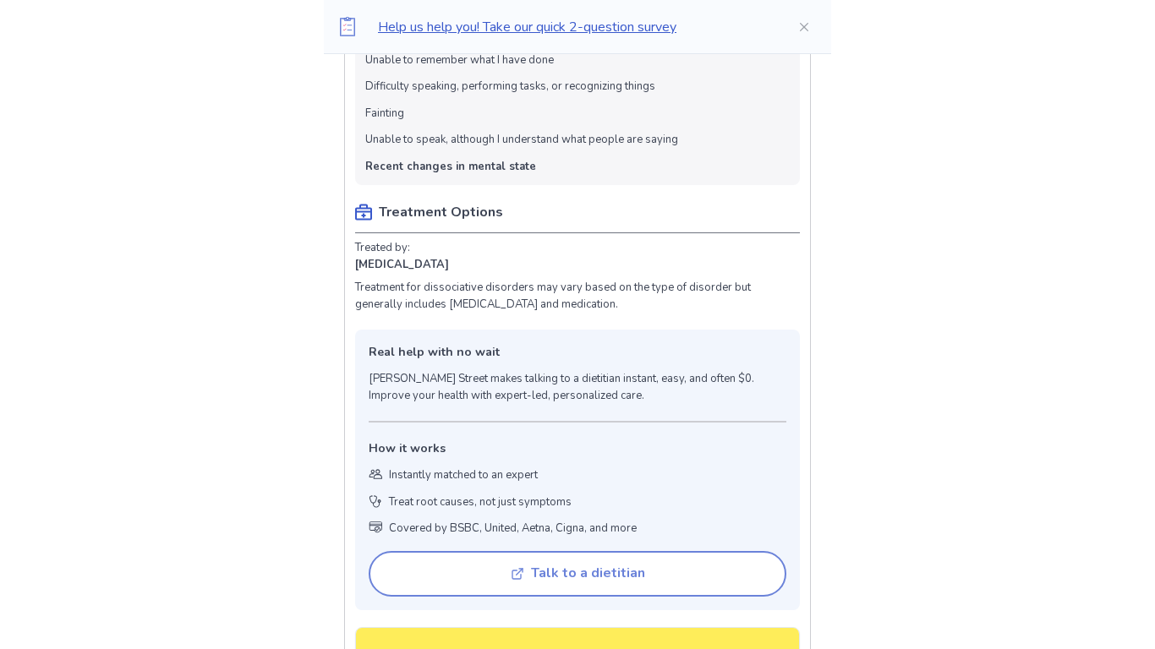
click at [693, 561] on button "Talk to a dietitian" at bounding box center [578, 574] width 418 height 46
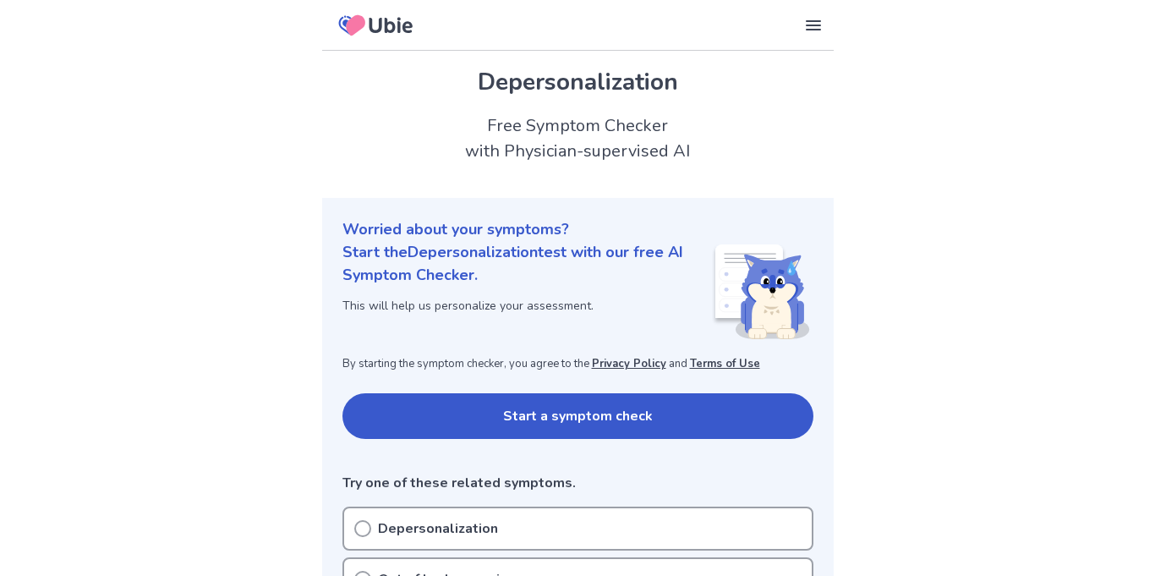
scroll to position [189, 0]
